Goal: Navigation & Orientation: Find specific page/section

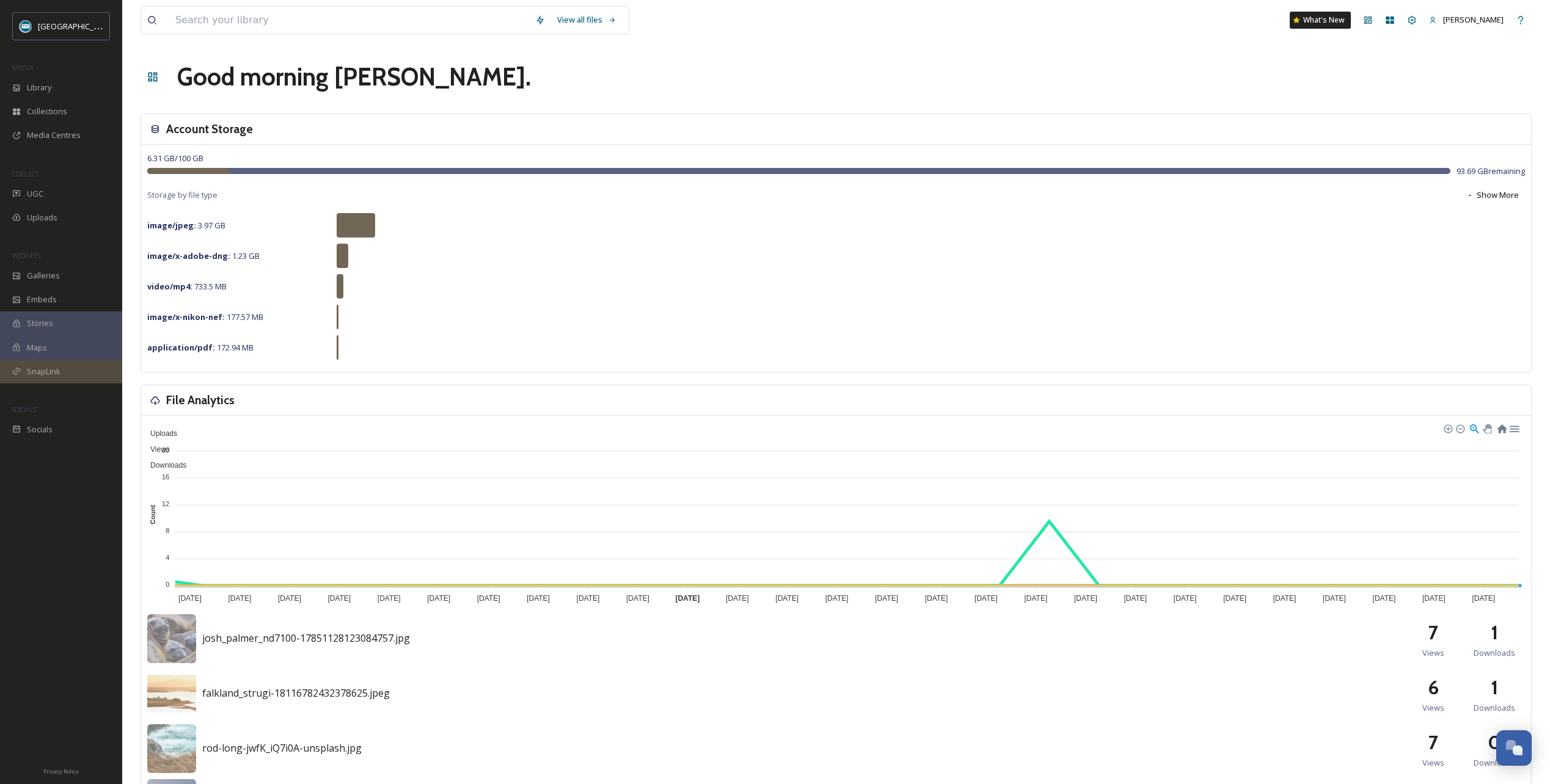
click at [54, 370] on span "SnapLink" at bounding box center [43, 371] width 34 height 11
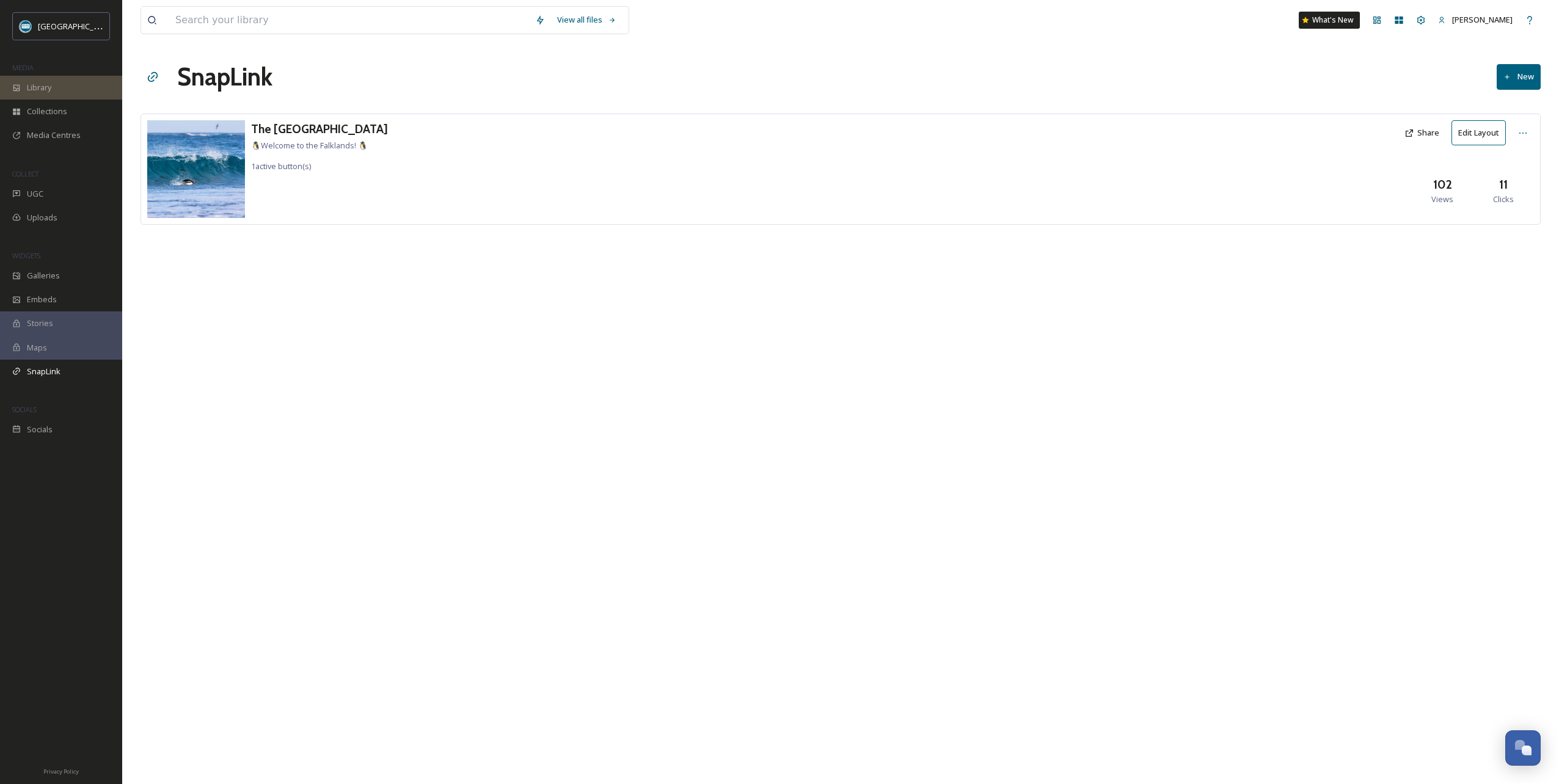
click at [42, 85] on span "Library" at bounding box center [39, 88] width 25 height 11
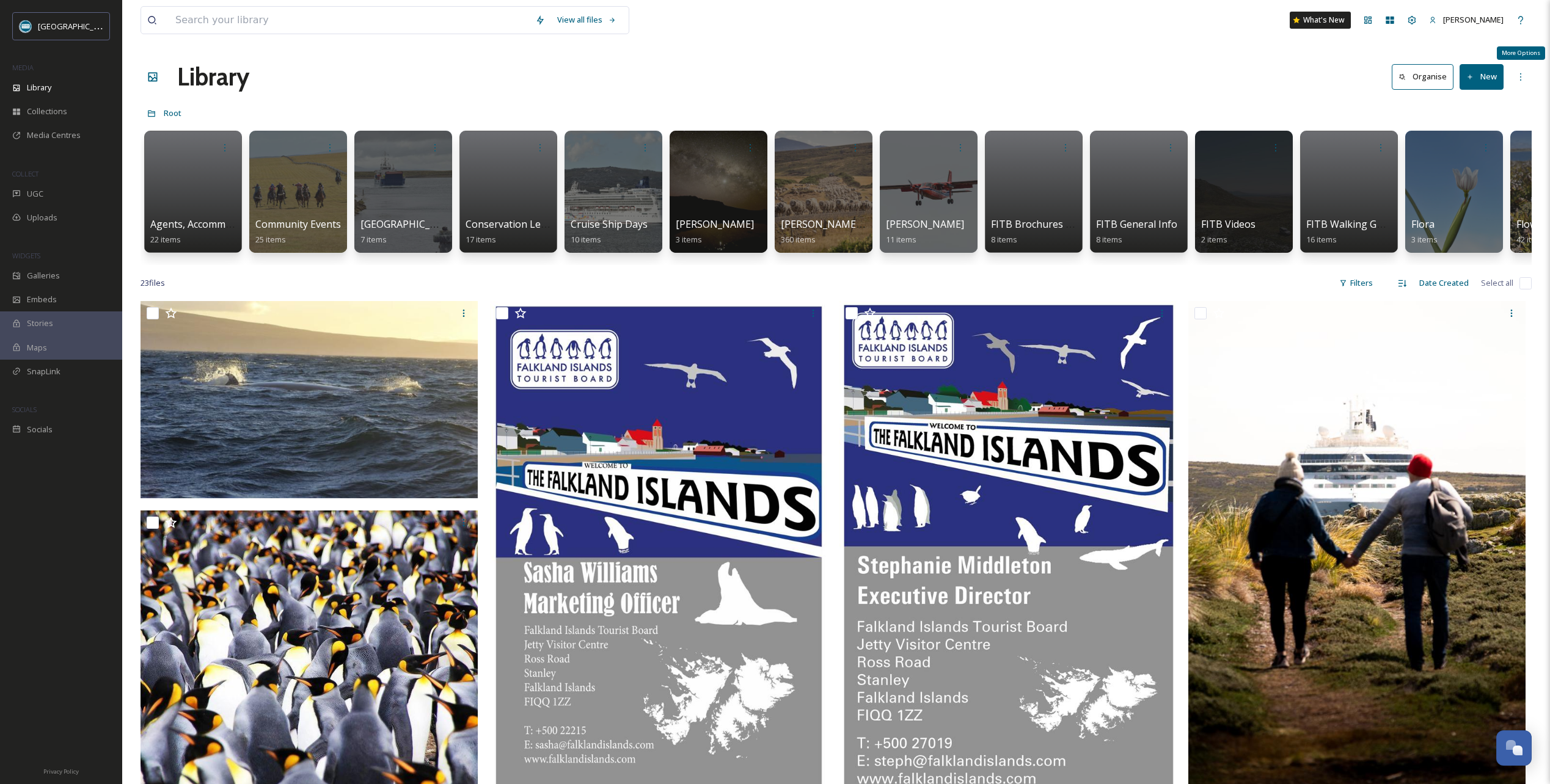
click at [1518, 70] on div "More Options" at bounding box center [1520, 76] width 22 height 22
click at [53, 271] on span "Galleries" at bounding box center [43, 275] width 33 height 11
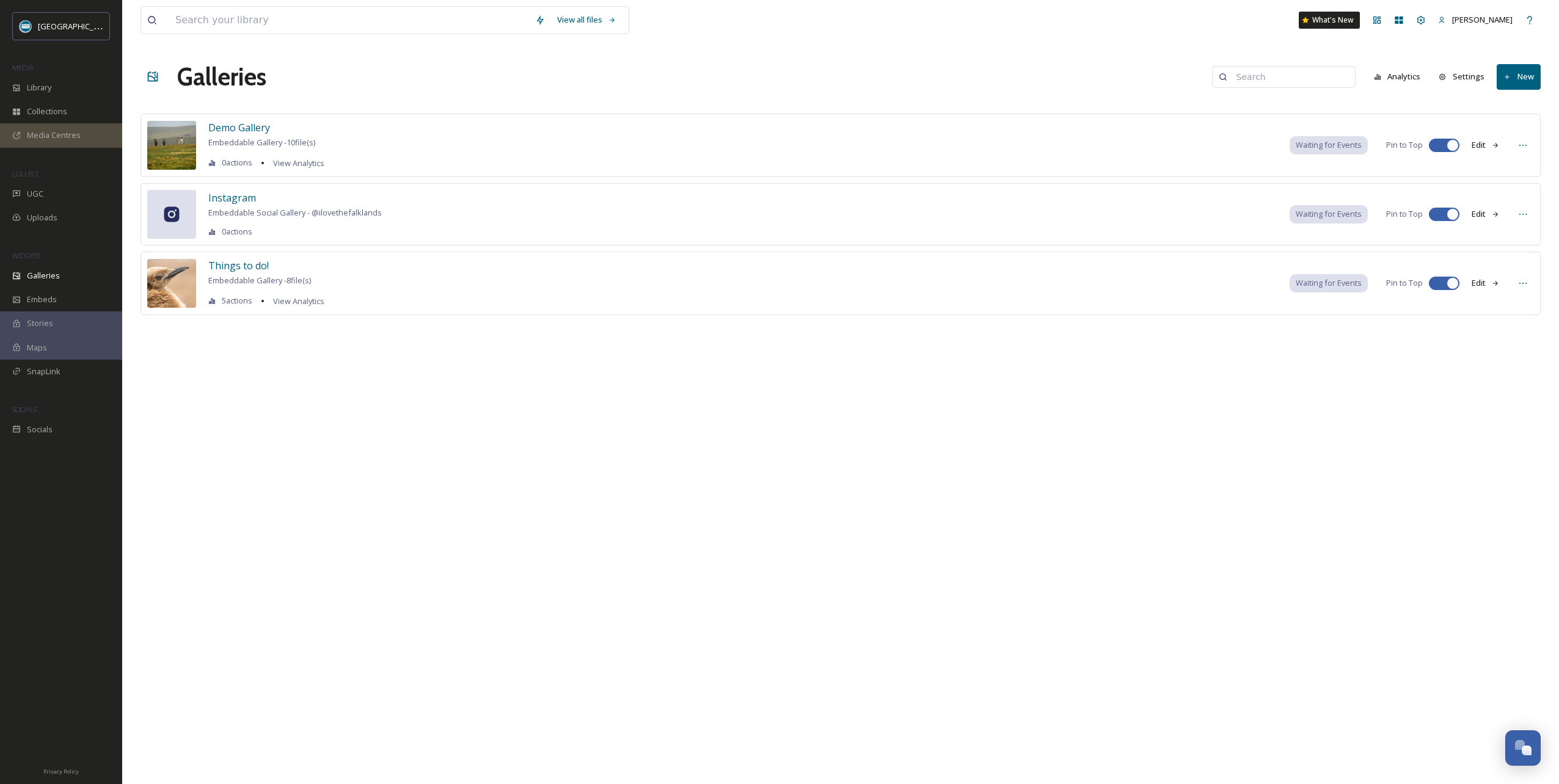
click at [81, 140] on div "Media Centres" at bounding box center [61, 135] width 122 height 24
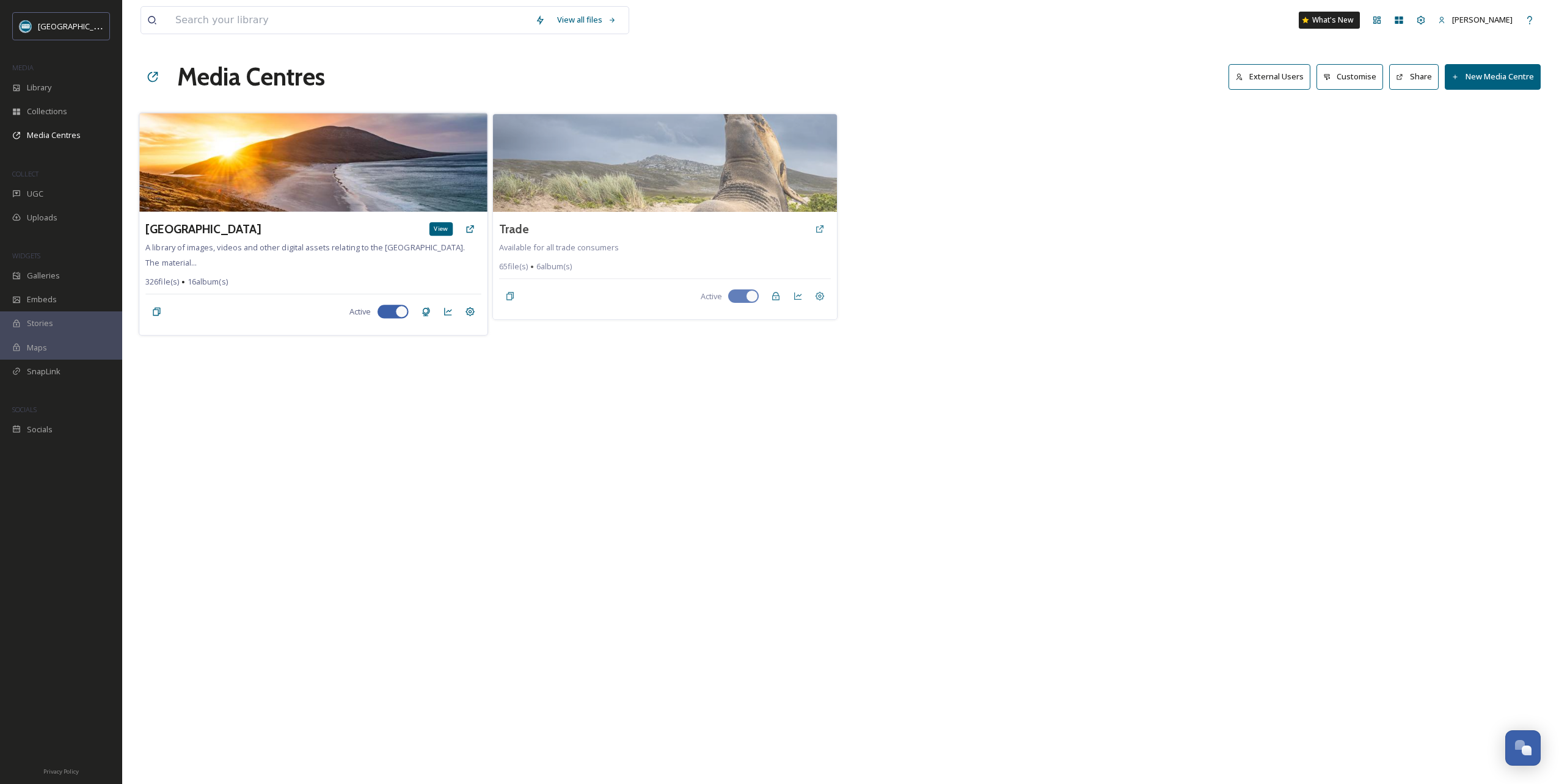
click at [469, 229] on icon at bounding box center [470, 229] width 10 height 10
click at [320, 182] on img at bounding box center [313, 162] width 348 height 99
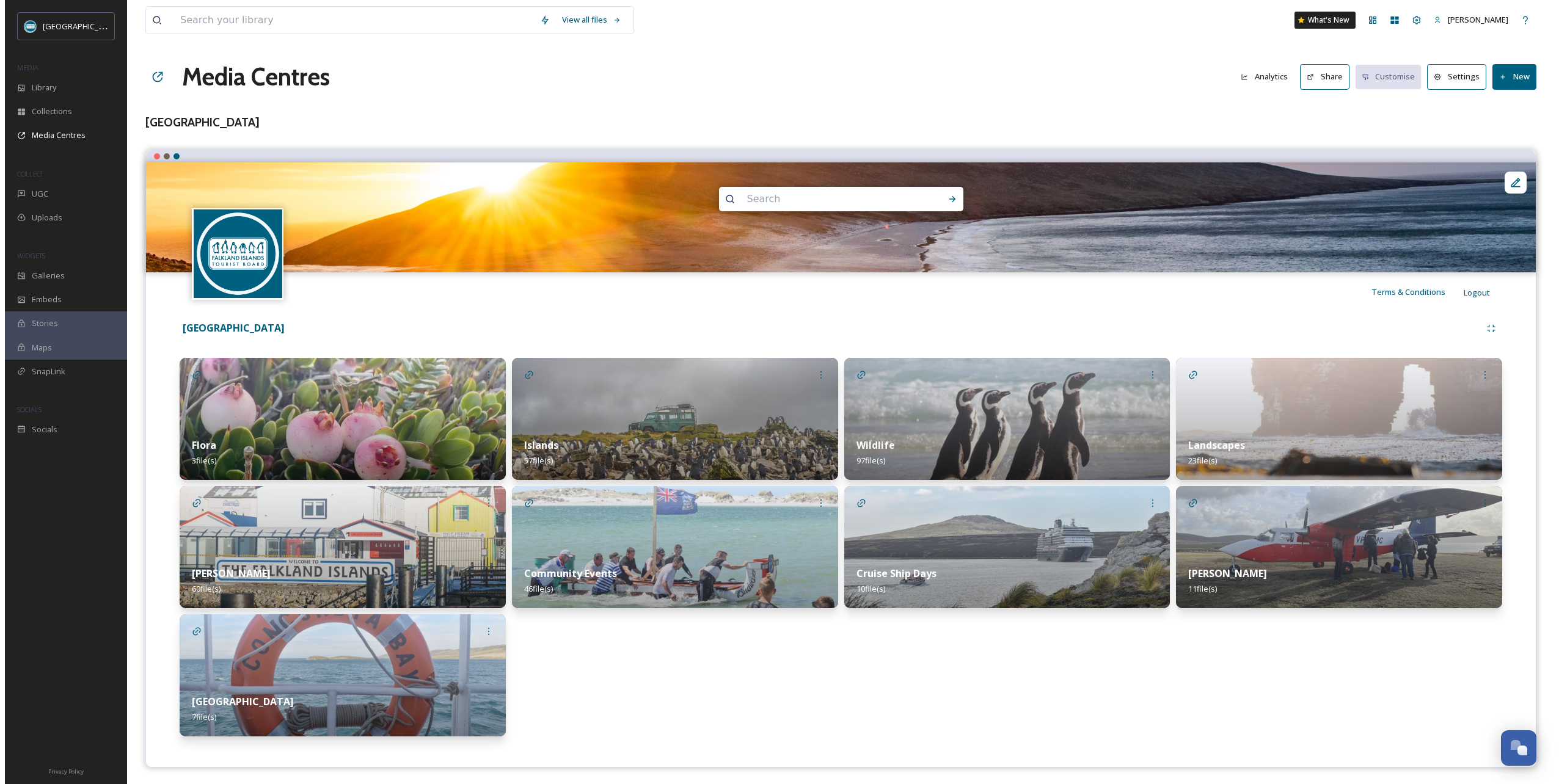
scroll to position [2, 0]
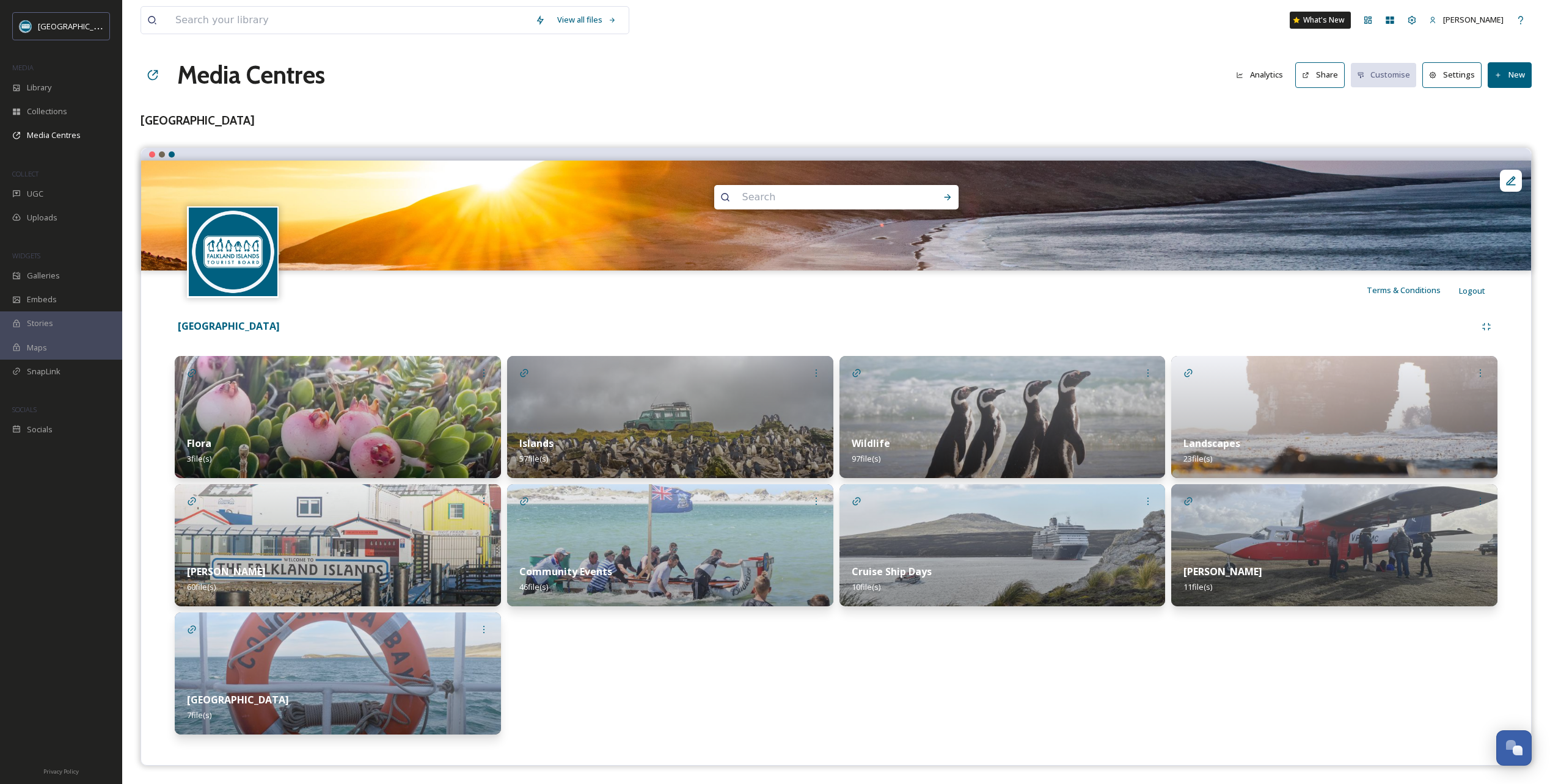
click at [1320, 75] on button "Share" at bounding box center [1320, 75] width 49 height 25
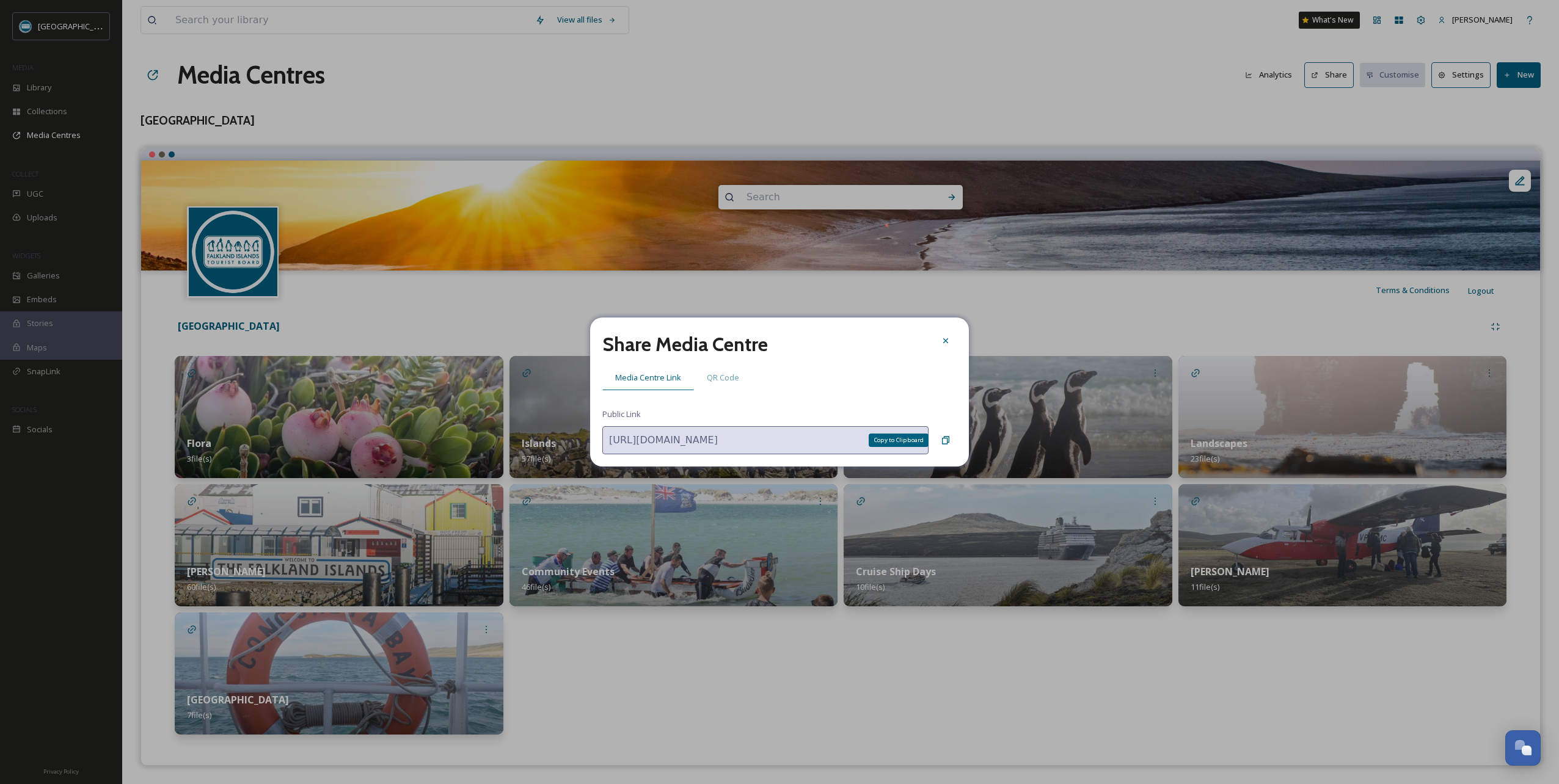
click at [946, 439] on icon at bounding box center [946, 440] width 10 height 10
click at [948, 440] on icon at bounding box center [945, 441] width 7 height 8
